Goal: Task Accomplishment & Management: Complete application form

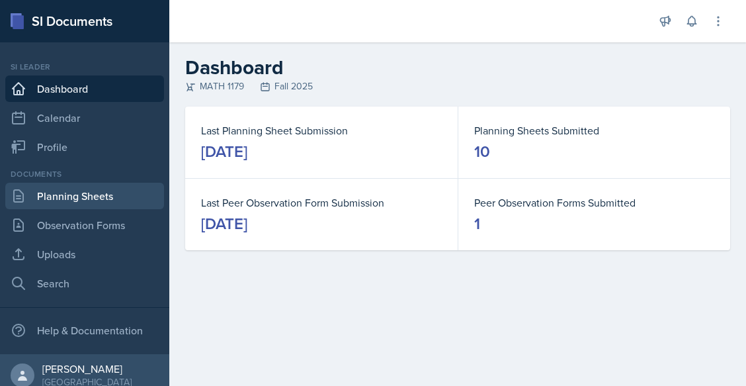
click at [116, 190] on link "Planning Sheets" at bounding box center [84, 196] width 159 height 26
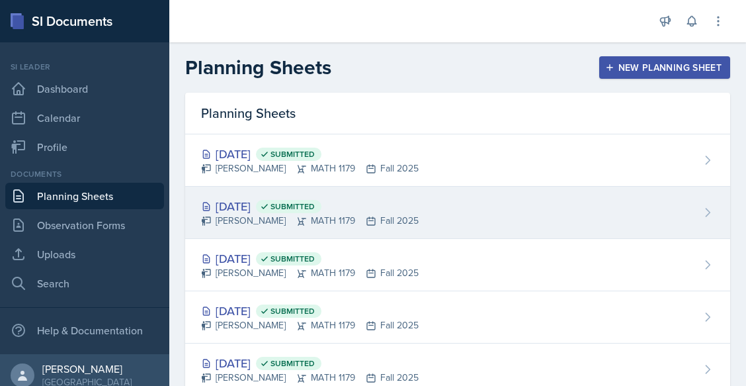
click at [250, 202] on div "[DATE] Submitted" at bounding box center [310, 206] width 218 height 18
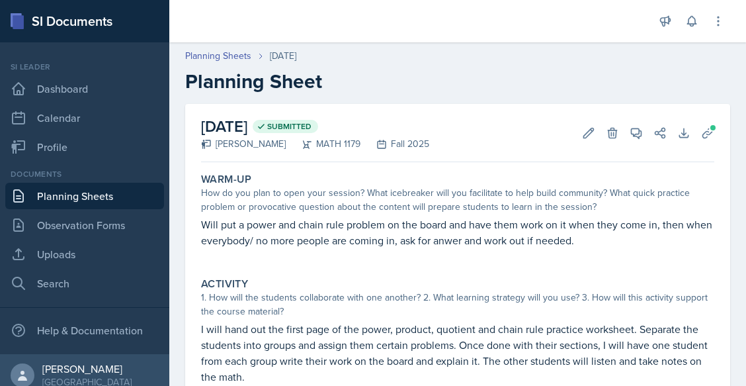
click at [343, 193] on div "How do you plan to open your session? What icebreaker will you facilitate to he…" at bounding box center [457, 200] width 513 height 28
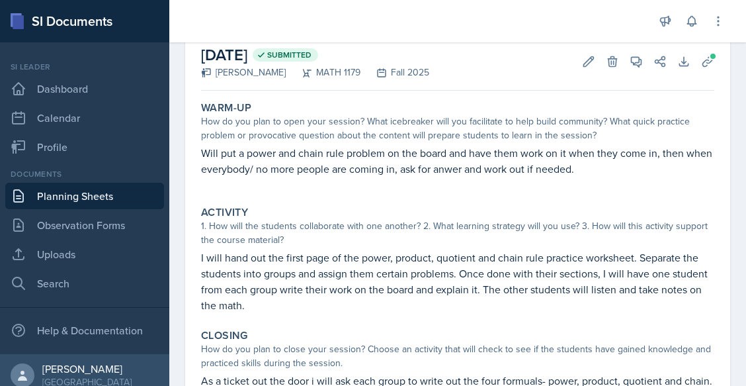
scroll to position [72, 0]
click at [93, 197] on link "Planning Sheets" at bounding box center [84, 196] width 159 height 26
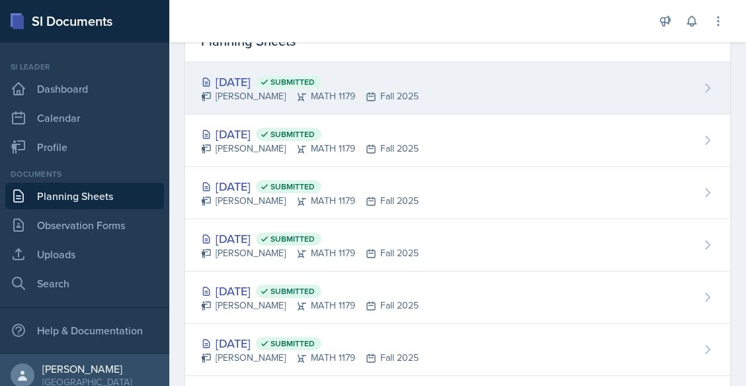
click at [259, 76] on div "[DATE] Submitted" at bounding box center [310, 82] width 218 height 18
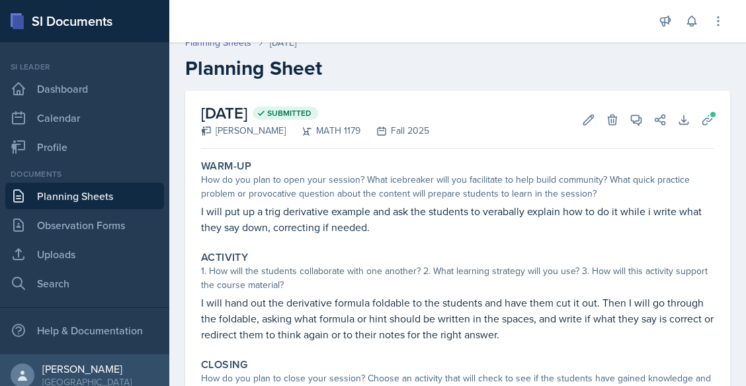
scroll to position [14, 0]
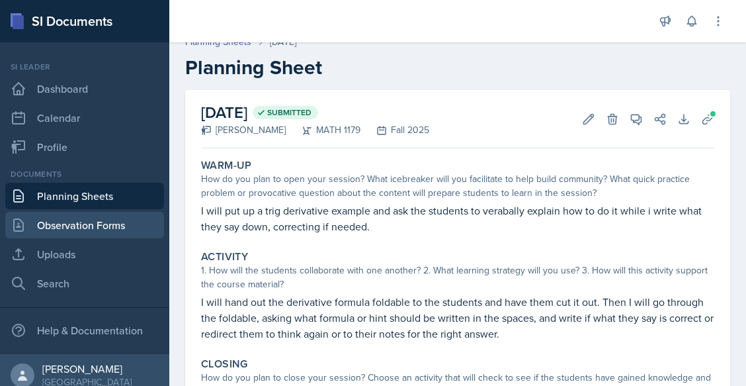
click at [131, 222] on link "Observation Forms" at bounding box center [84, 225] width 159 height 26
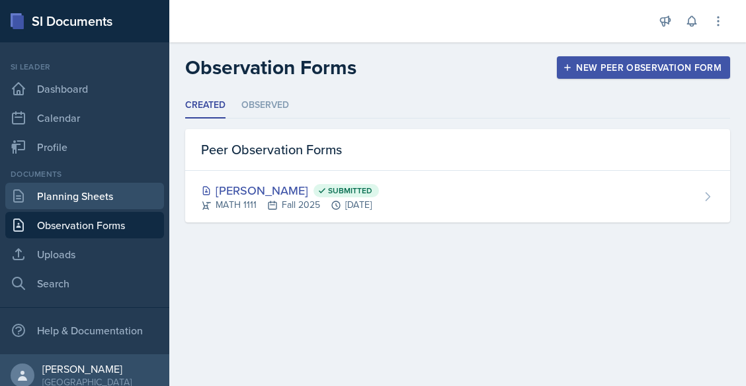
click at [124, 185] on link "Planning Sheets" at bounding box center [84, 196] width 159 height 26
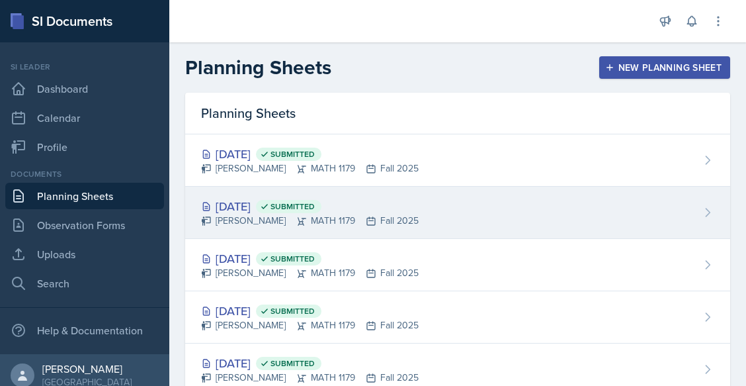
click at [297, 205] on div "[DATE] Submitted" at bounding box center [310, 206] width 218 height 18
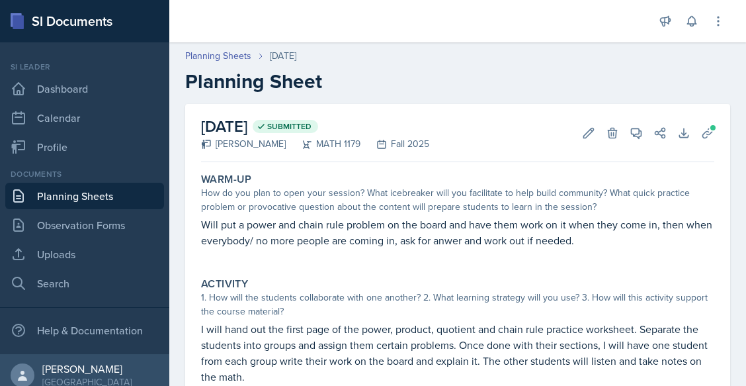
click at [364, 218] on p "Will put a power and chain rule problem on the board and have them work on it w…" at bounding box center [457, 232] width 513 height 32
click at [586, 138] on button "Edit" at bounding box center [589, 133] width 24 height 24
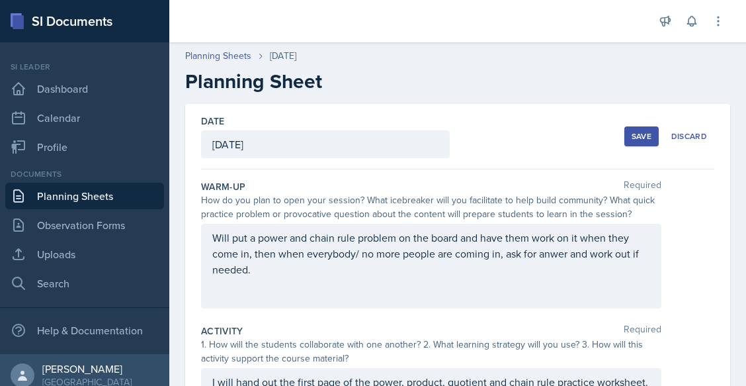
click at [324, 237] on div "Will put a power and chain rule problem on the board and have them work on it w…" at bounding box center [431, 266] width 460 height 85
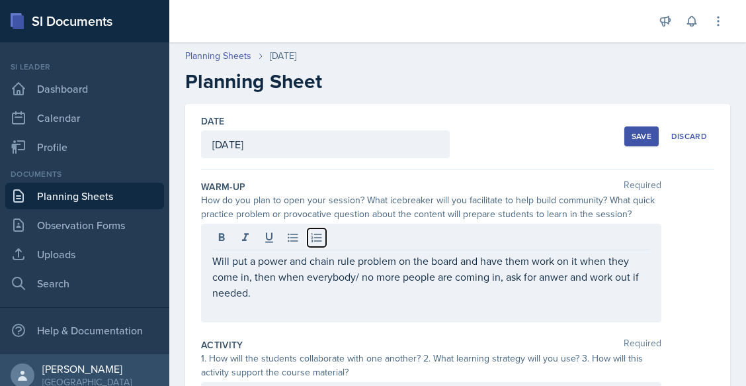
click at [324, 237] on button at bounding box center [316, 237] width 19 height 19
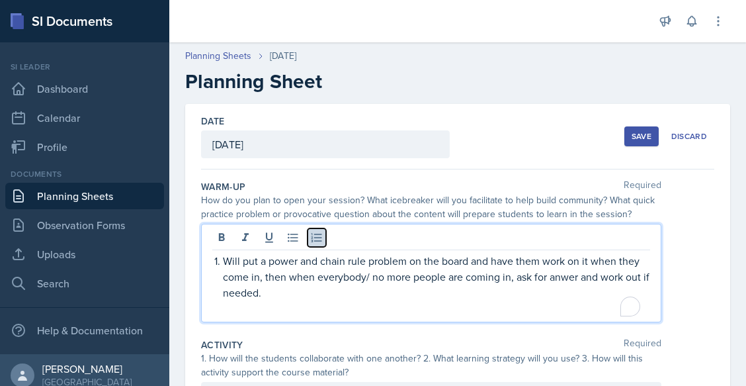
click at [322, 237] on icon at bounding box center [316, 237] width 13 height 13
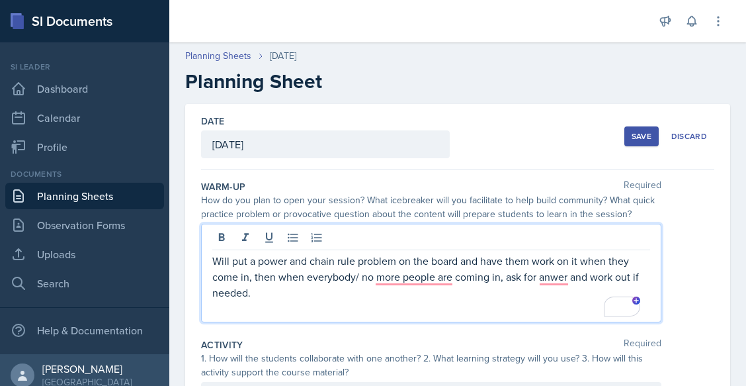
click at [301, 269] on p "Will put a power and chain rule problem on the board and have them work on it w…" at bounding box center [431, 277] width 438 height 48
click at [320, 261] on p "Will put a power and chain rule problem on the board and have them work on it w…" at bounding box center [431, 277] width 438 height 48
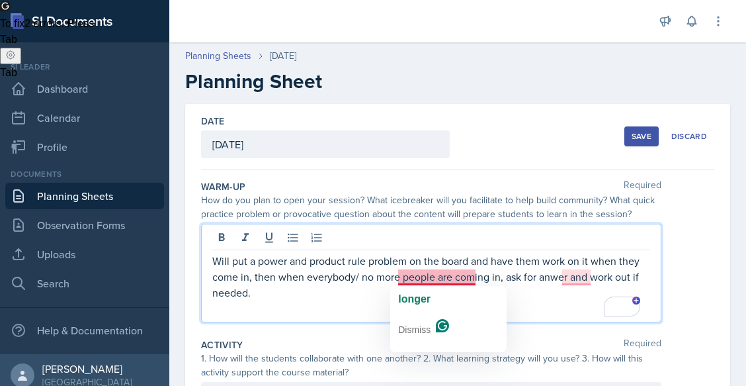
click at [526, 281] on p "Will put a power and product rule problem on the board and have them work on it…" at bounding box center [431, 277] width 438 height 48
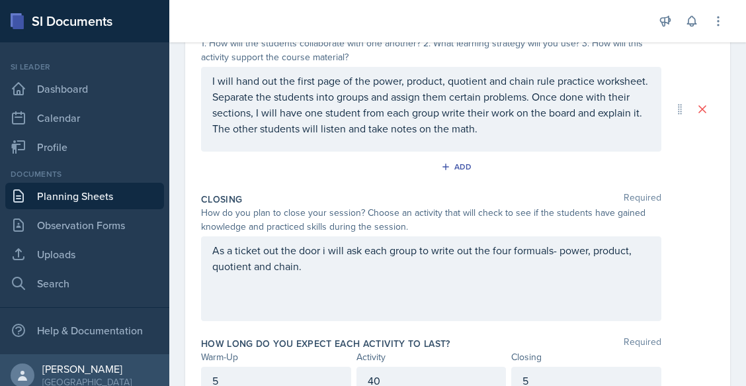
scroll to position [368, 0]
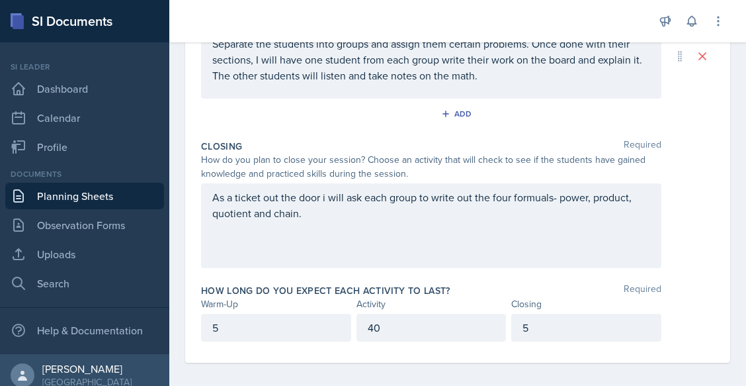
click at [499, 196] on div "As a ticket out the door i will ask each group to write out the four formuals- …" at bounding box center [431, 225] width 460 height 85
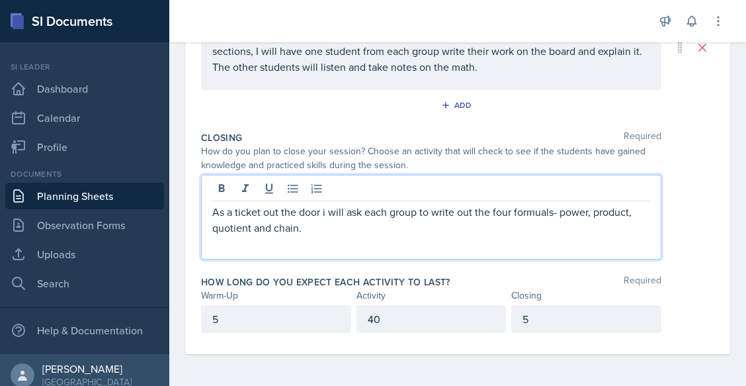
scroll to position [354, 0]
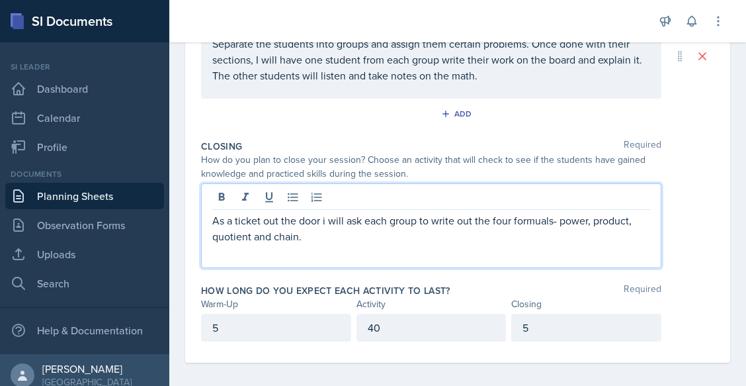
click at [499, 196] on div at bounding box center [431, 199] width 438 height 22
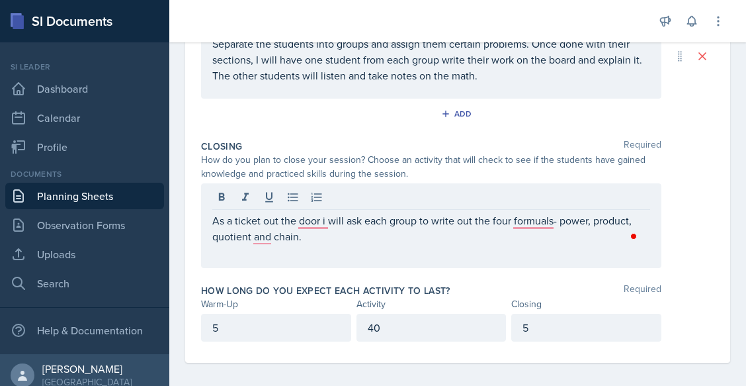
click at [499, 196] on div at bounding box center [431, 199] width 438 height 22
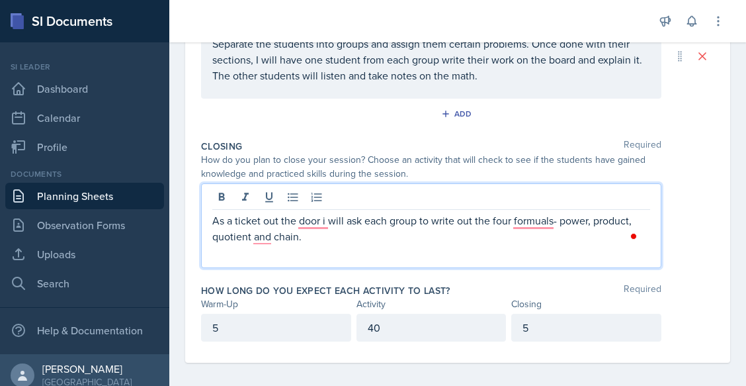
click at [499, 232] on p "As a ticket out the door i will ask each group to write out the four formuals- …" at bounding box center [431, 228] width 438 height 32
click at [496, 226] on p "As a ticket out the door i will ask each group to write out the four formuals- …" at bounding box center [431, 228] width 438 height 32
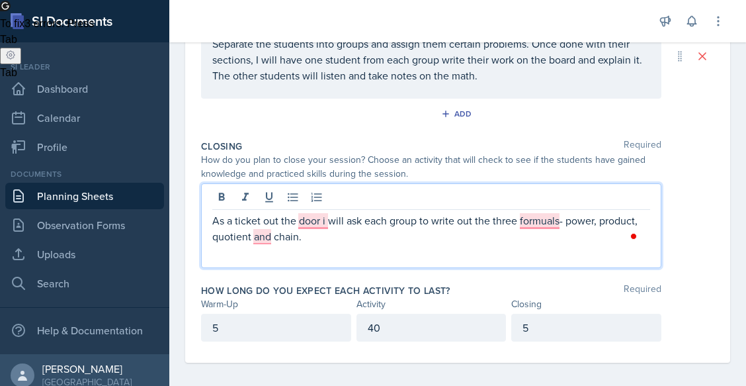
click at [300, 238] on p "As a ticket out the door i will ask each group to write out the three formuals-…" at bounding box center [431, 228] width 438 height 32
click at [682, 175] on div "How do you plan to close your session? Choose an activity that will check to se…" at bounding box center [457, 167] width 513 height 28
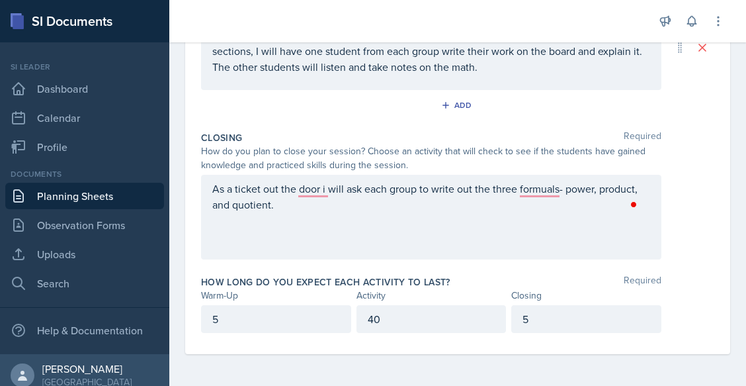
scroll to position [0, 0]
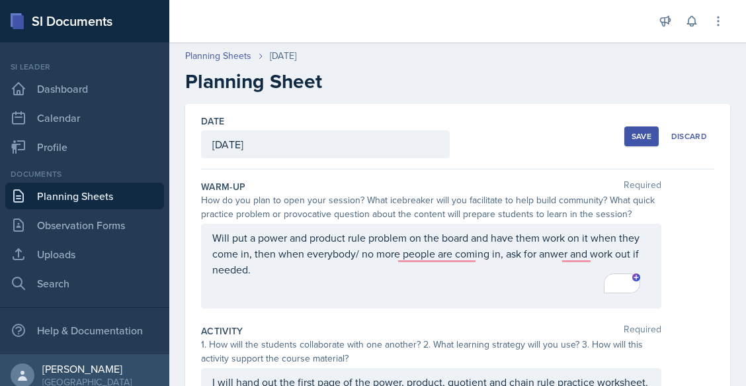
click at [642, 139] on button "Save" at bounding box center [641, 136] width 34 height 20
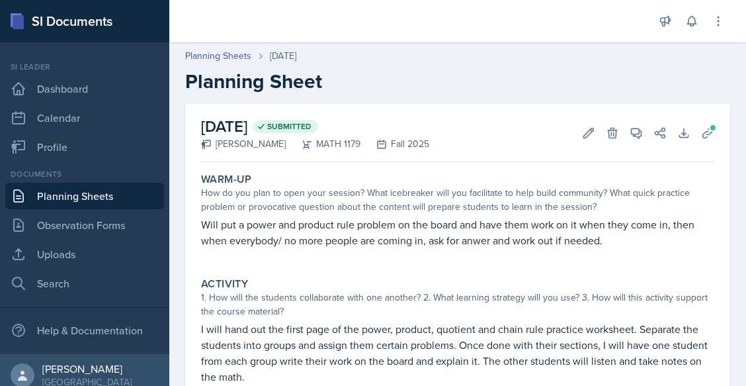
click at [108, 186] on link "Planning Sheets" at bounding box center [84, 196] width 159 height 26
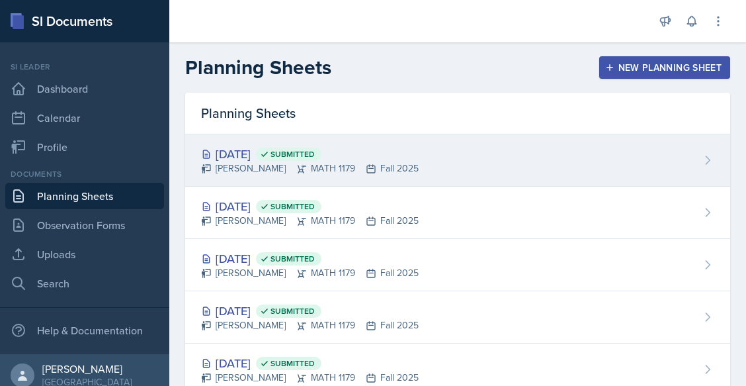
click at [250, 150] on div "[DATE] Submitted" at bounding box center [310, 154] width 218 height 18
